Goal: Task Accomplishment & Management: Manage account settings

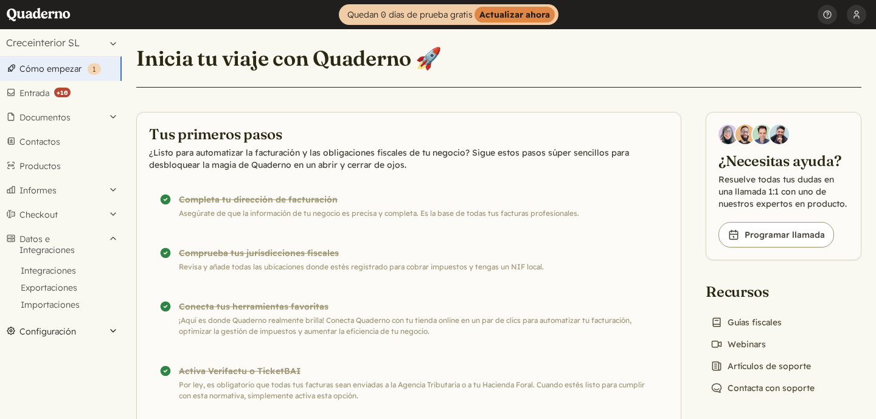
click at [37, 329] on button "Configuración" at bounding box center [61, 331] width 122 height 24
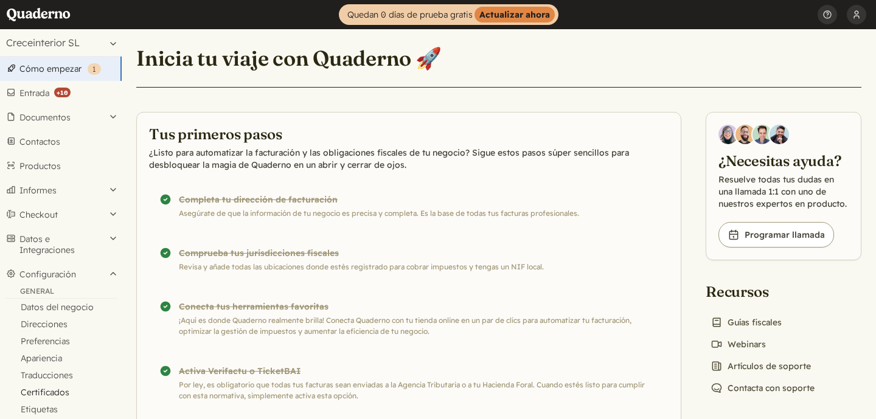
click at [44, 387] on link "Certificados" at bounding box center [61, 392] width 122 height 17
click at [851, 18] on button "[PERSON_NAME] Pages" at bounding box center [856, 14] width 19 height 29
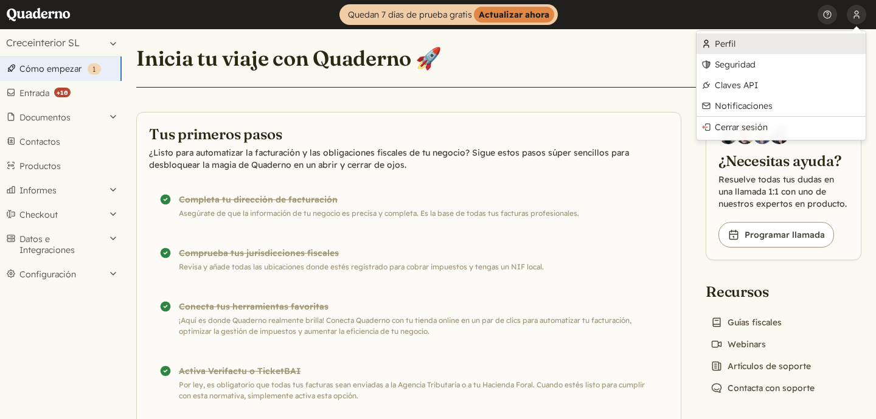
click at [744, 47] on link "Perfil" at bounding box center [780, 43] width 169 height 21
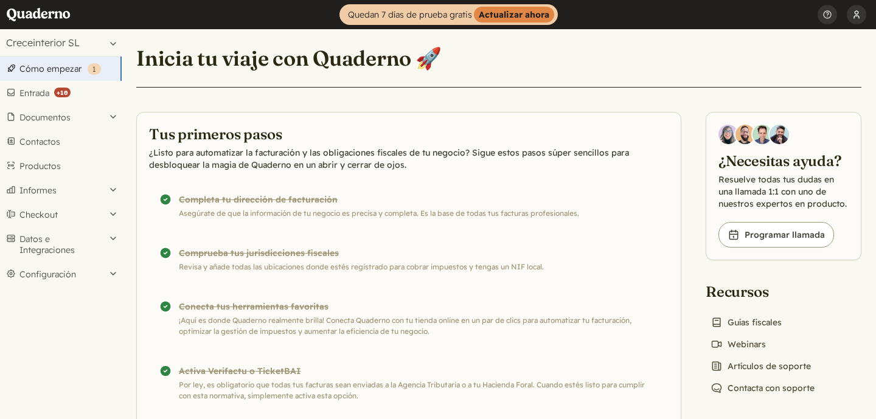
click at [854, 19] on button "[PERSON_NAME] Pages" at bounding box center [856, 14] width 19 height 29
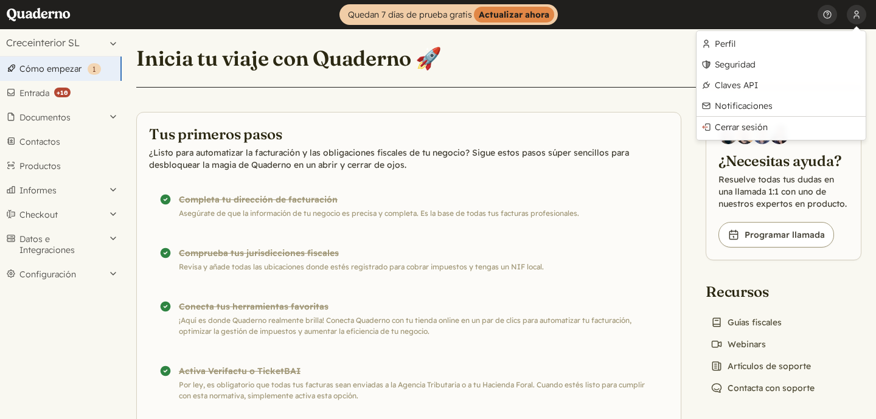
drag, startPoint x: 736, startPoint y: 45, endPoint x: 621, endPoint y: 21, distance: 117.5
click at [0, 0] on header "Inicio Quedan 7 días de prueba gratis Actualizar ahora [PERSON_NAME] Pages Perf…" at bounding box center [438, 14] width 876 height 29
